Goal: Information Seeking & Learning: Understand process/instructions

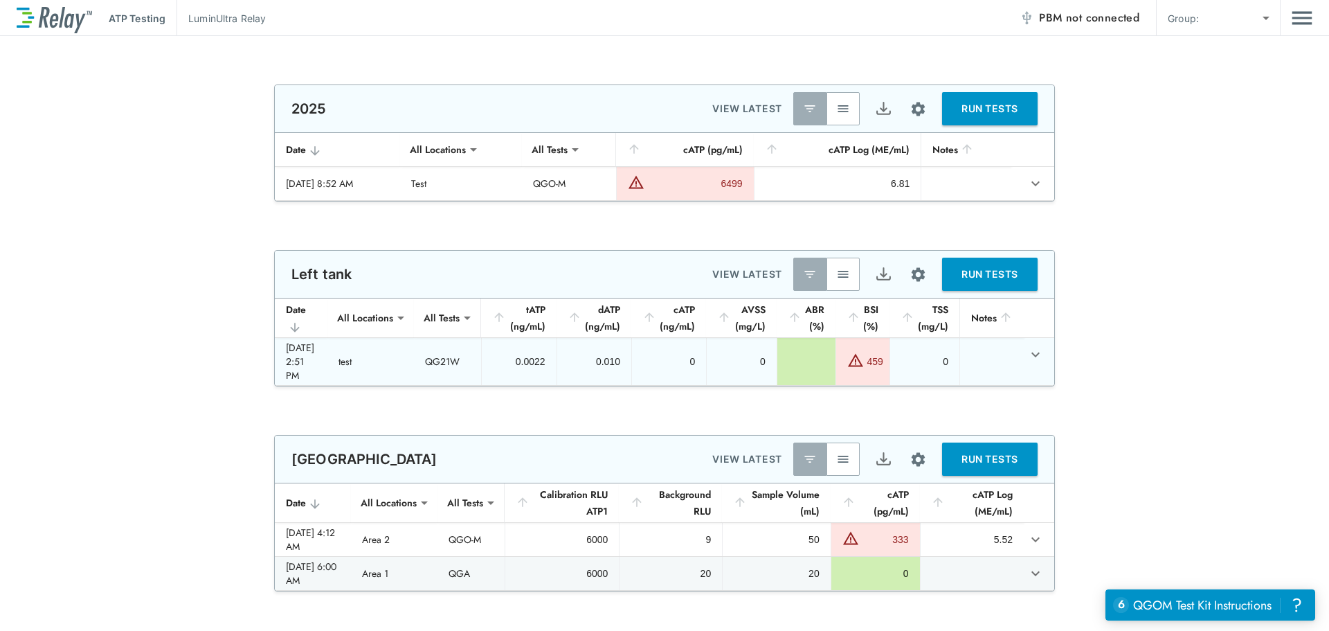
type input "****"
type input "*****"
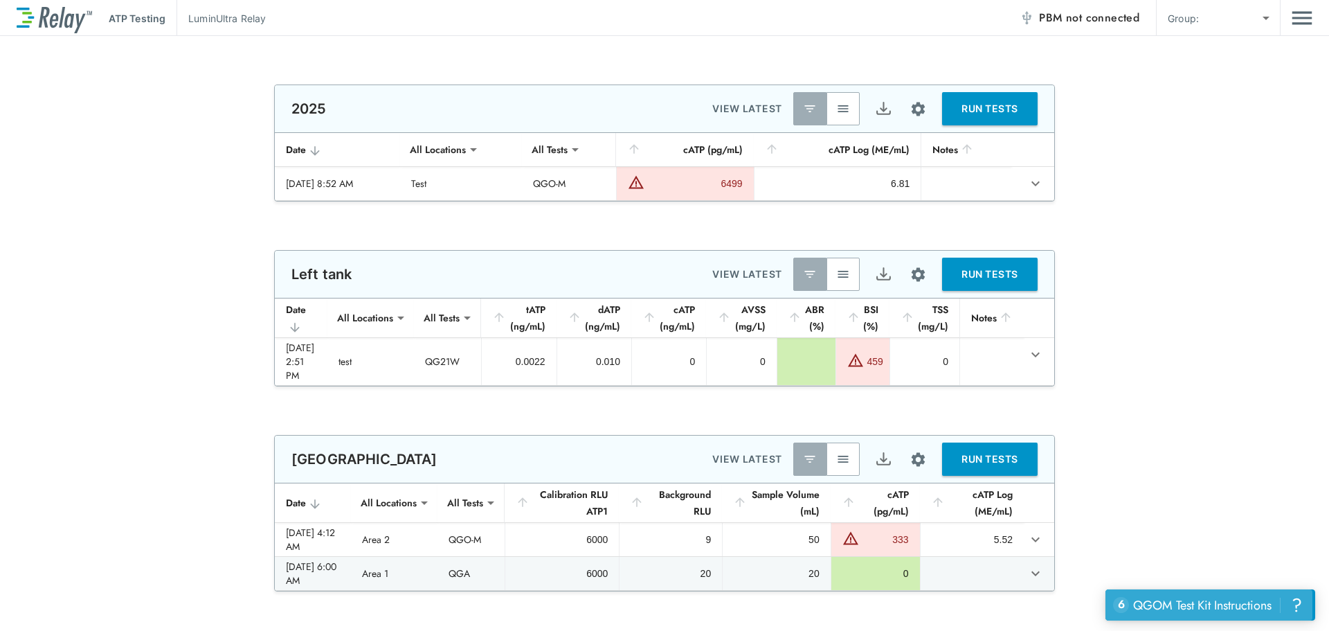
click at [1220, 603] on div "QGOM Test Kit Instructions" at bounding box center [1202, 605] width 138 height 18
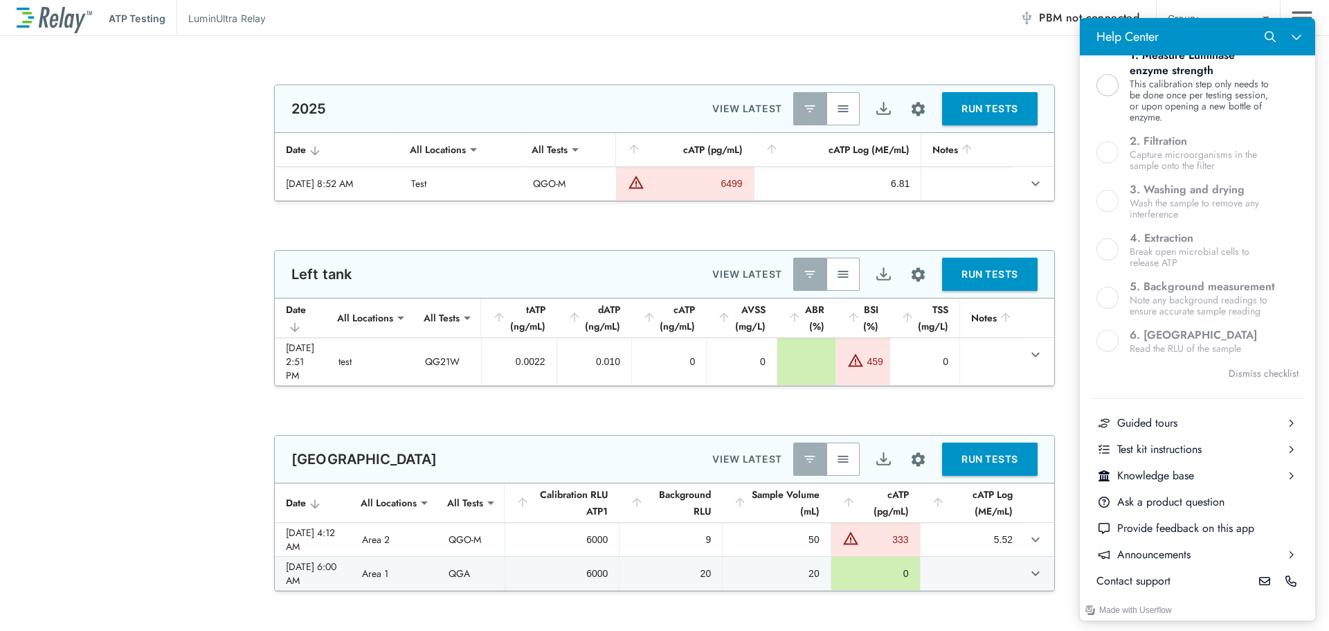
scroll to position [447, 0]
click at [1293, 39] on icon "Close Help Center" at bounding box center [1296, 36] width 11 height 11
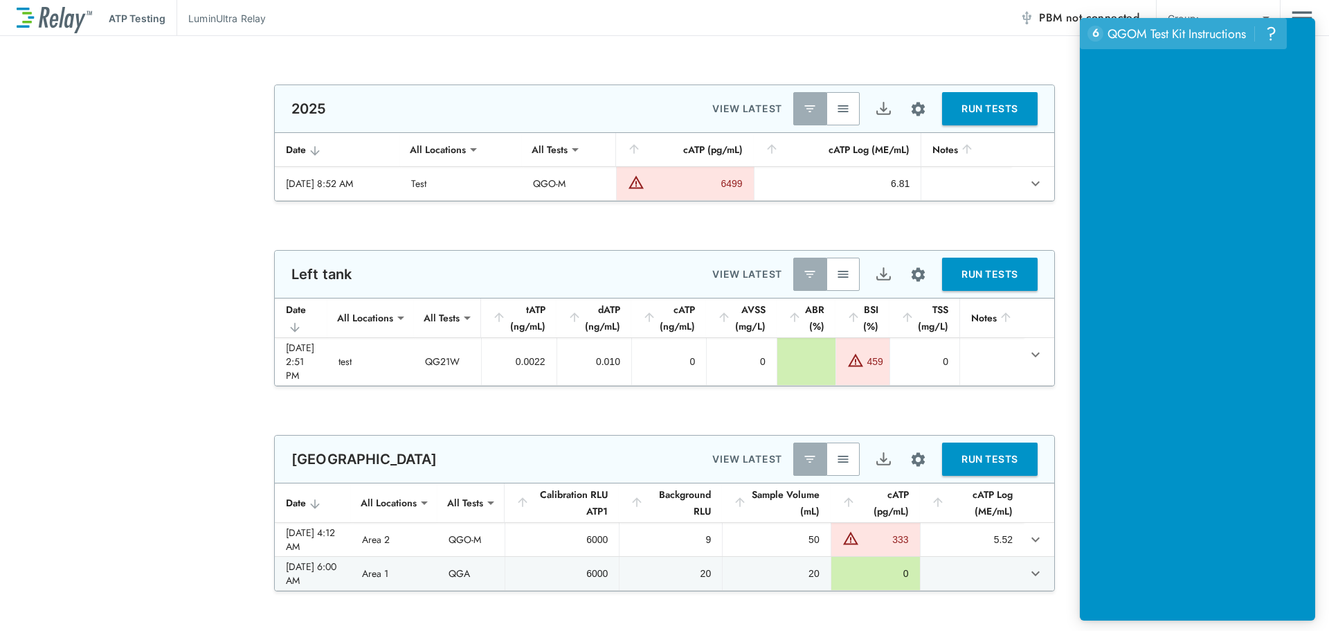
scroll to position [0, 0]
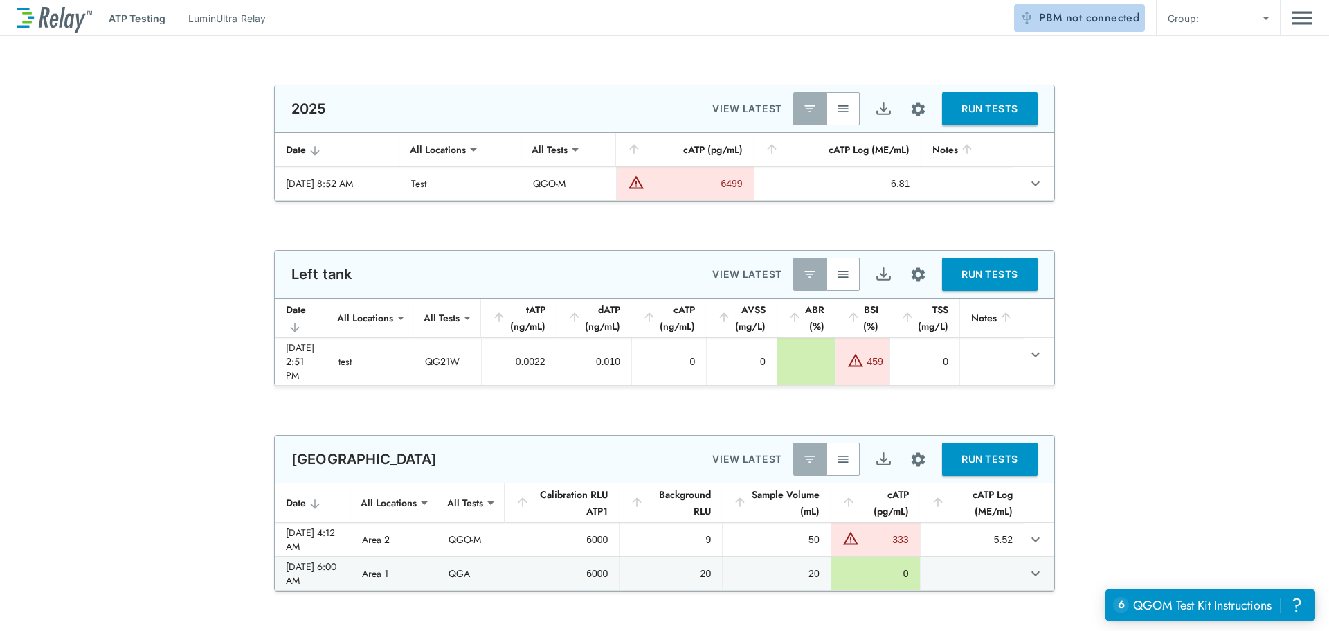
click at [1130, 16] on span "not connected" at bounding box center [1102, 18] width 73 height 16
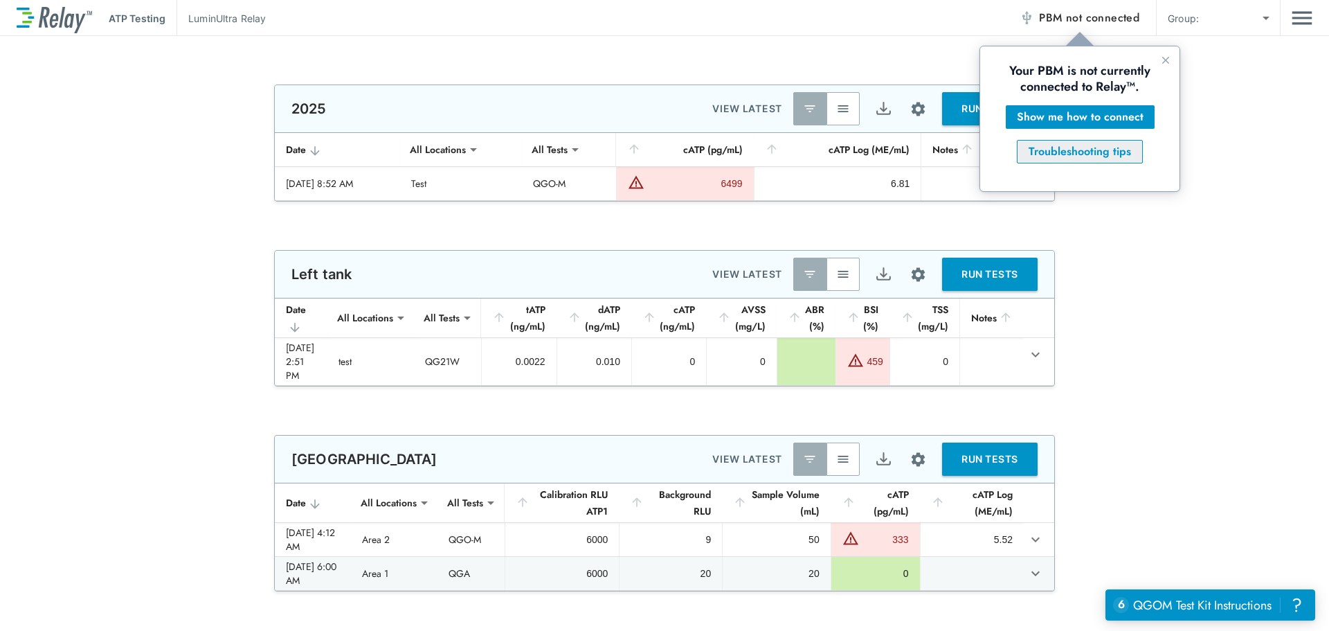
click at [1105, 151] on div "Troubleshooting tips" at bounding box center [1080, 151] width 102 height 17
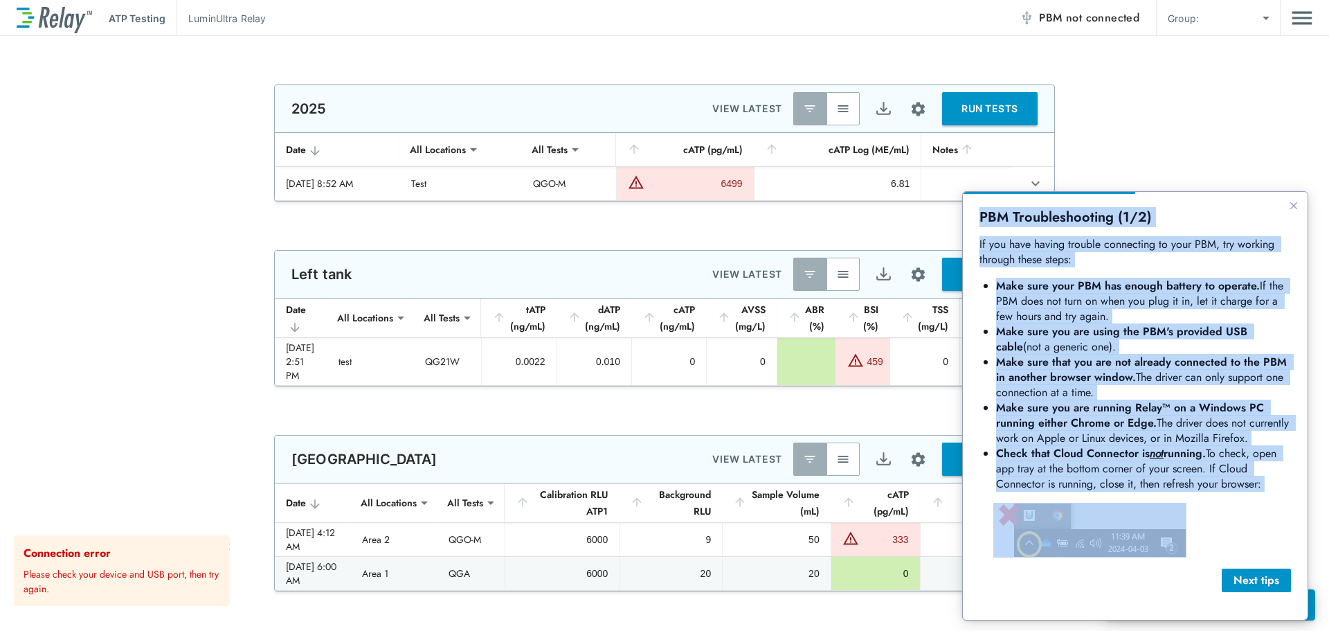
drag, startPoint x: 977, startPoint y: 213, endPoint x: 1243, endPoint y: 512, distance: 400.1
click at [1243, 512] on div "PBM Troubleshooting (1/2) If you have having trouble connecting to your PBM, tr…" at bounding box center [1135, 406] width 345 height 428
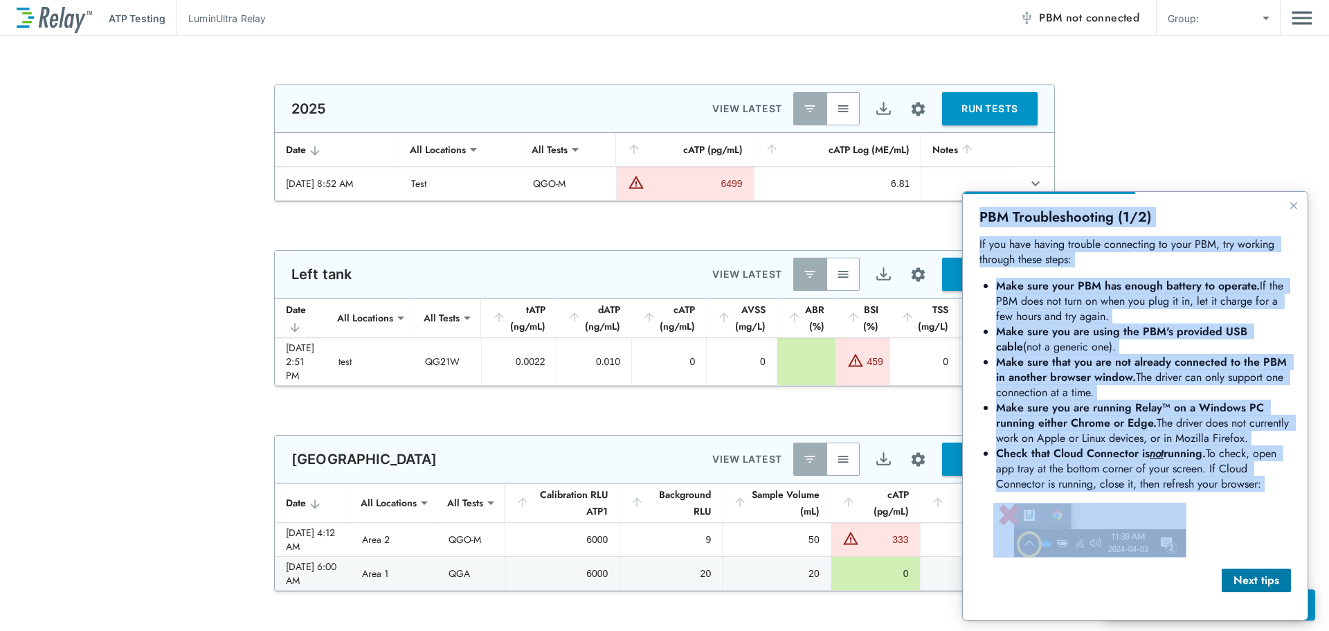
click at [1235, 574] on div "Next tips" at bounding box center [1256, 580] width 47 height 17
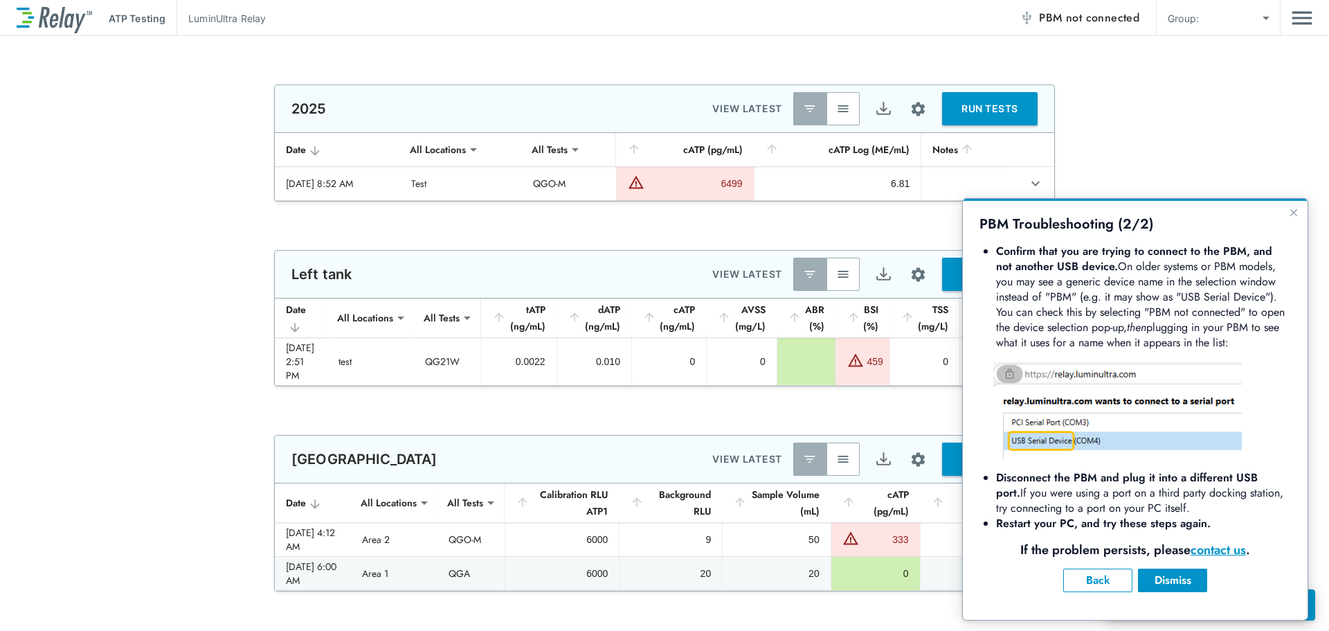
drag, startPoint x: 977, startPoint y: 220, endPoint x: 1256, endPoint y: 518, distance: 407.9
click at [1256, 518] on div "PBM Troubleshooting (2/2) Confirm that you are trying to connect to the PBM, an…" at bounding box center [1135, 409] width 345 height 421
copy div "PBM Troubleshooting (2/2) Confirm that you are trying to connect to the PBM, an…"
